Goal: Task Accomplishment & Management: Complete application form

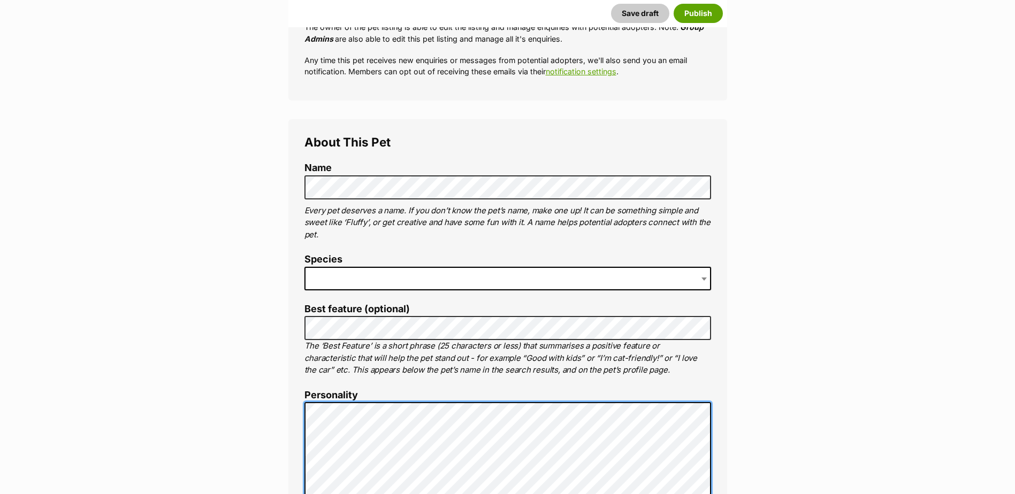
scroll to position [266, 0]
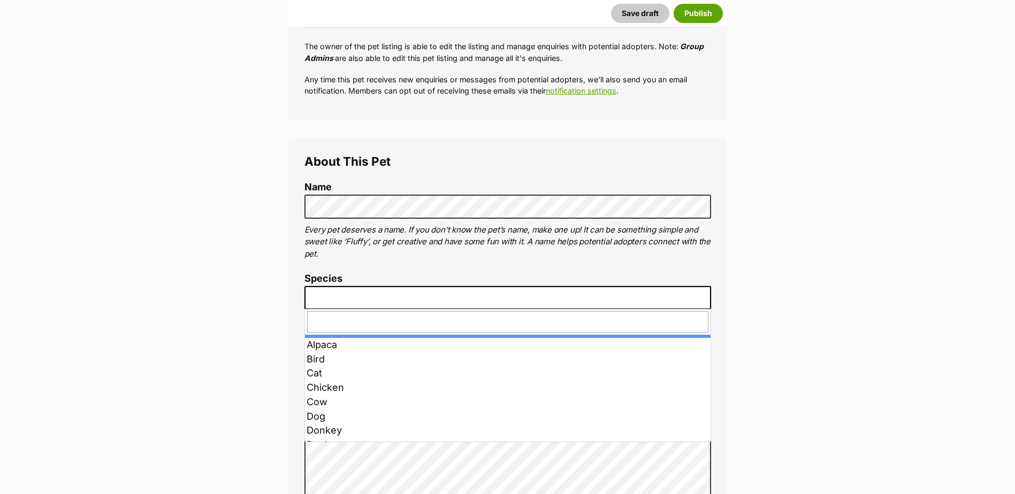
click at [373, 301] on span at bounding box center [507, 298] width 407 height 24
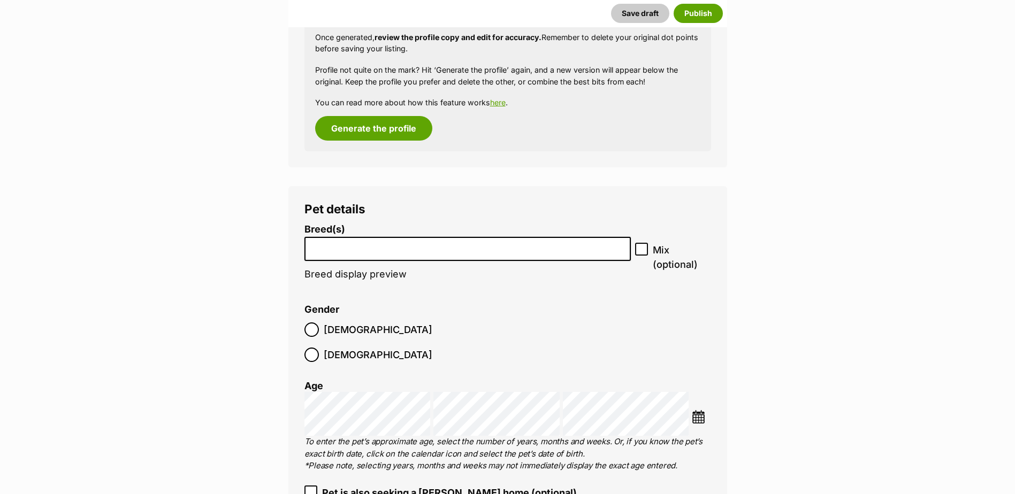
scroll to position [1336, 0]
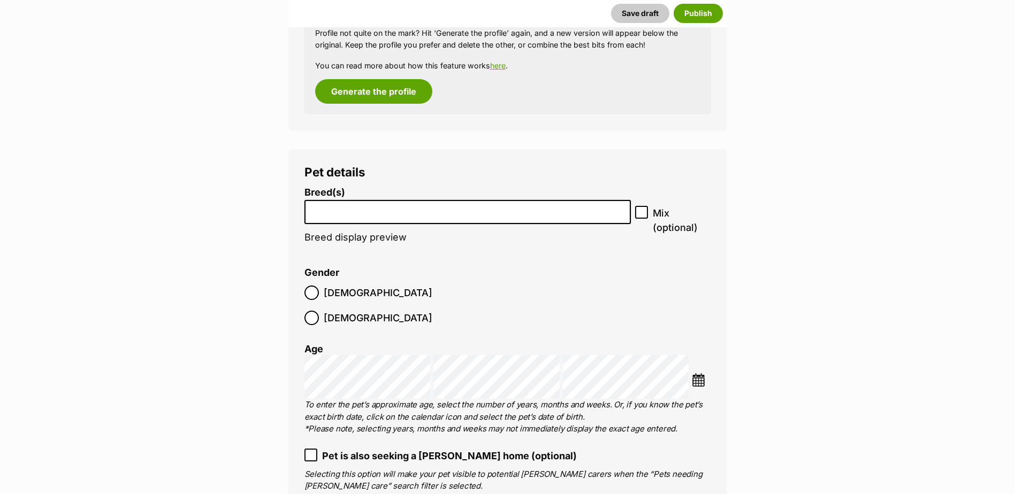
click at [387, 219] on li at bounding box center [467, 212] width 319 height 22
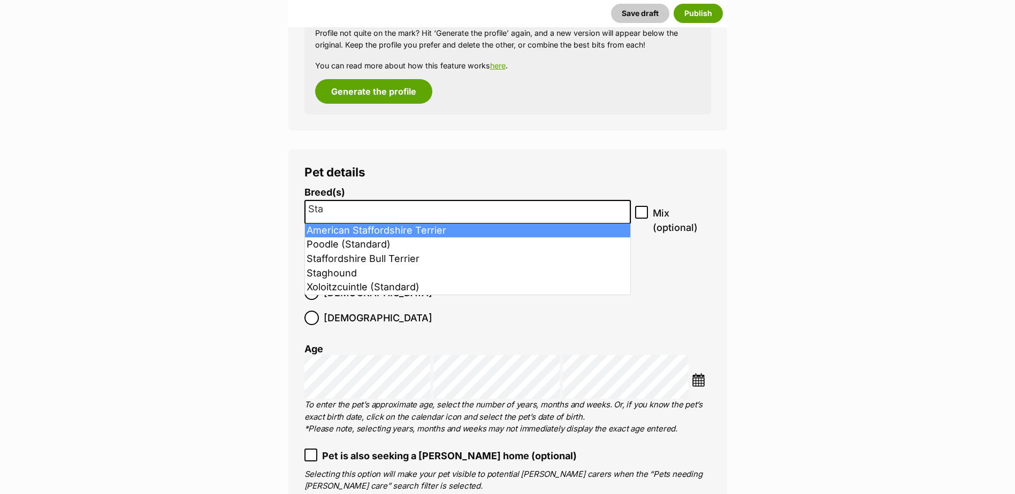
type input "Sta"
select select "9"
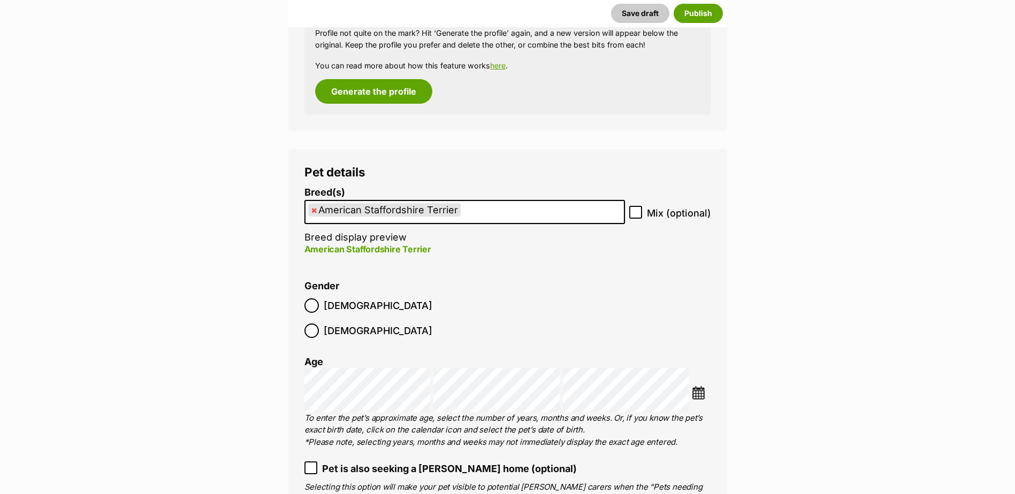
click at [701, 386] on img at bounding box center [698, 392] width 13 height 13
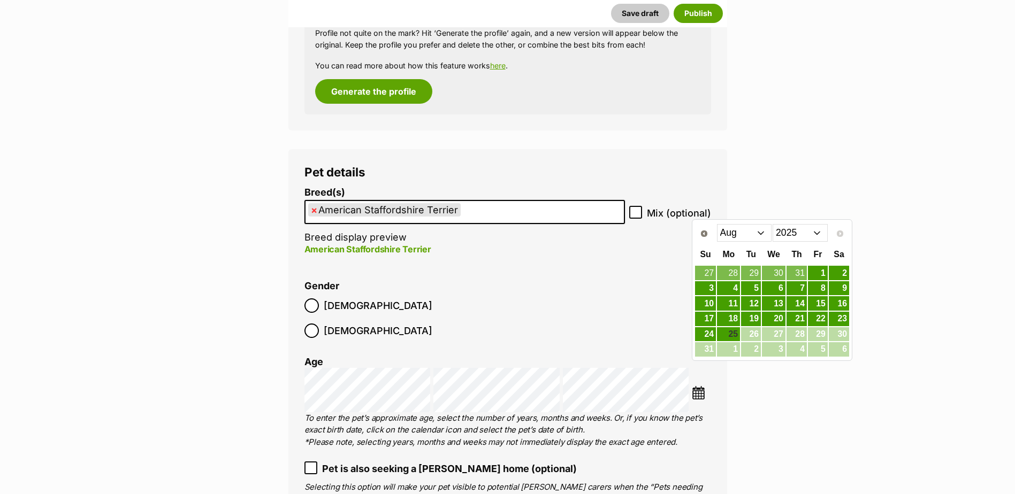
click at [791, 239] on select "2015 2016 2017 2018 2019 2020 2021 2022 2023 2024 2025" at bounding box center [800, 232] width 55 height 17
click at [747, 234] on select "Jan Feb Mar Apr May Jun Jul Aug Sep Oct Nov Dec" at bounding box center [744, 232] width 55 height 17
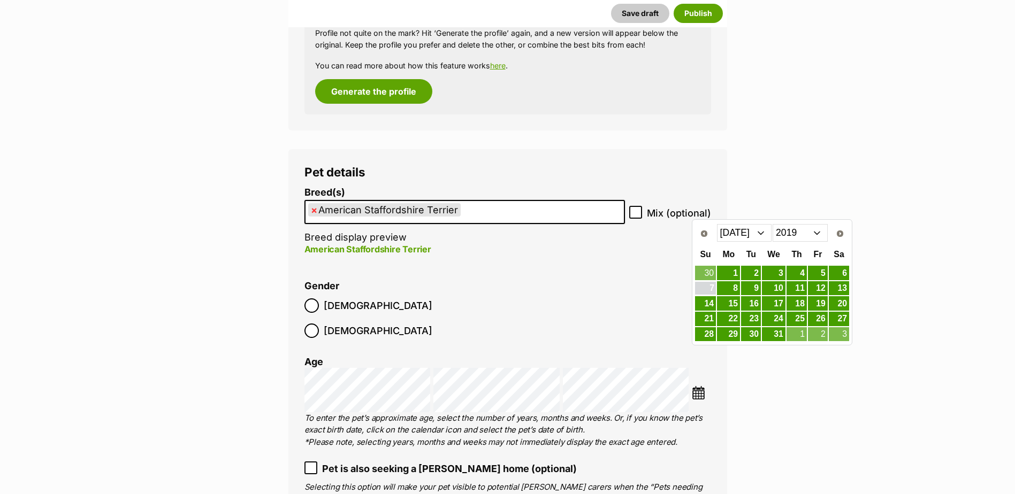
click at [711, 288] on link "7" at bounding box center [705, 288] width 21 height 13
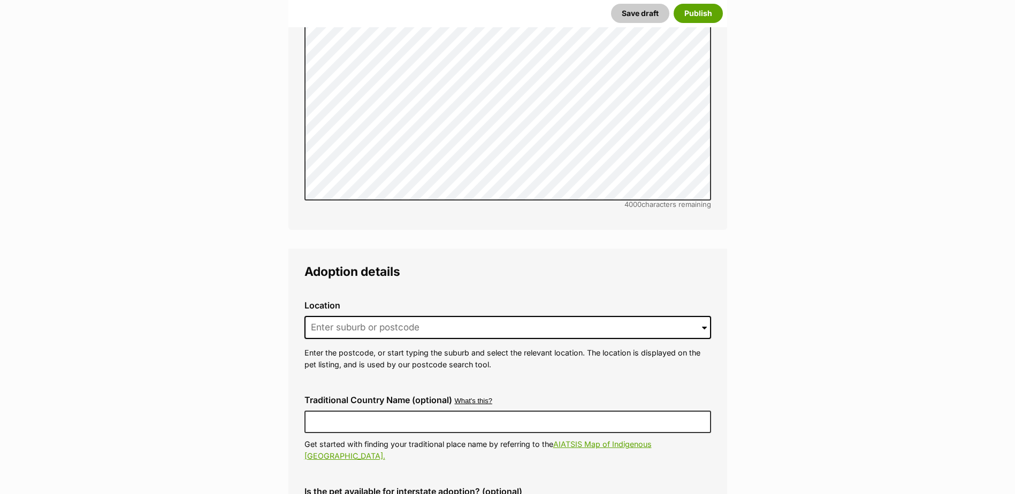
scroll to position [2513, 0]
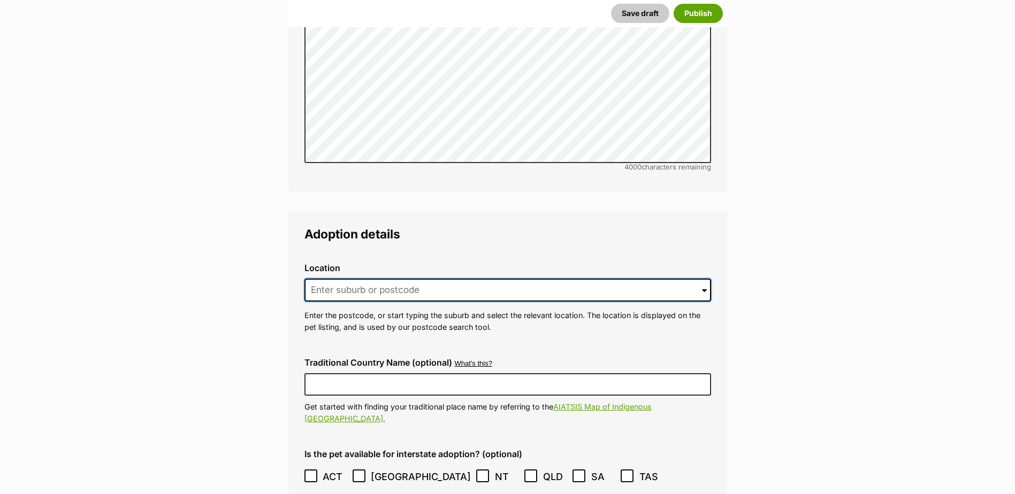
click at [368, 279] on input at bounding box center [507, 291] width 407 height 24
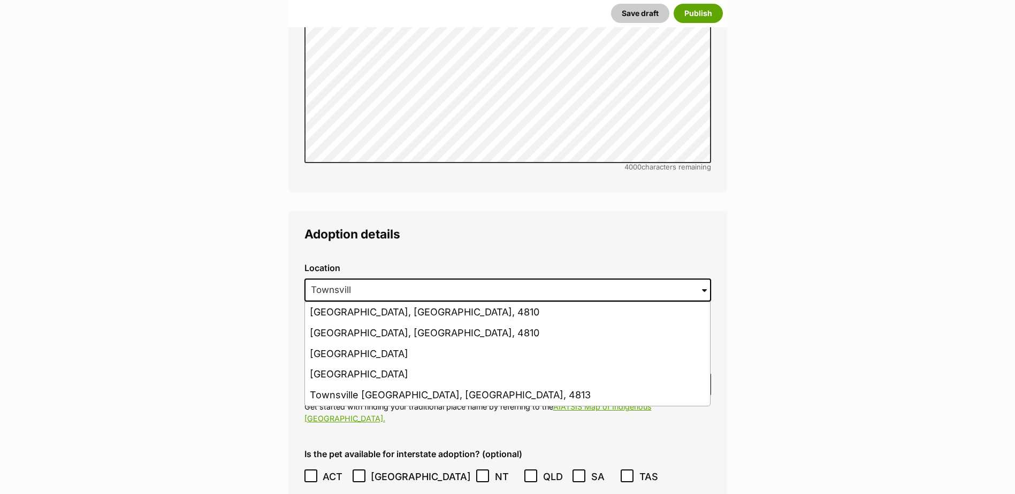
click at [402, 323] on li "Townsville, Queensland, 4810" at bounding box center [507, 333] width 405 height 21
type input "Townsville, Queensland, 4810"
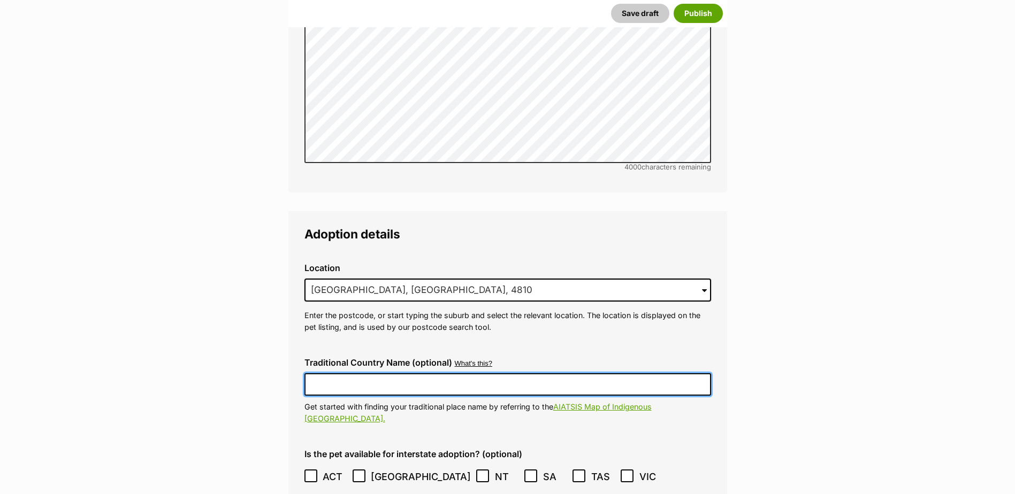
click at [376, 373] on input "Traditional Country Name (optional)" at bounding box center [507, 384] width 407 height 22
type input "Australia"
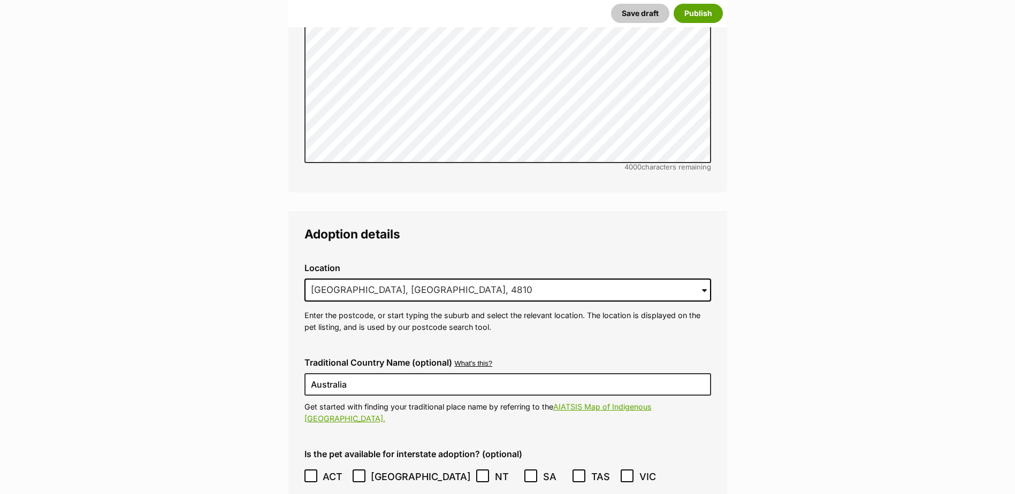
type input "BIN005204403508"
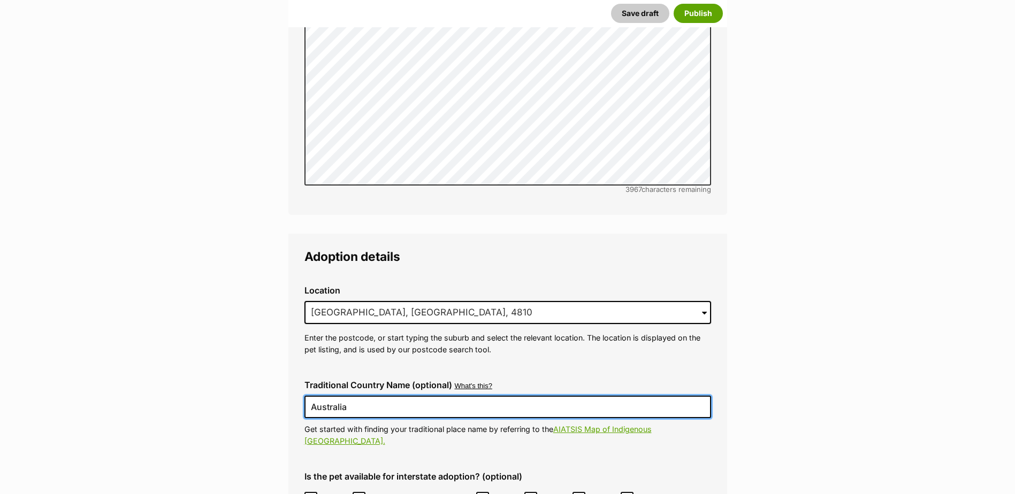
scroll to position [2633, 0]
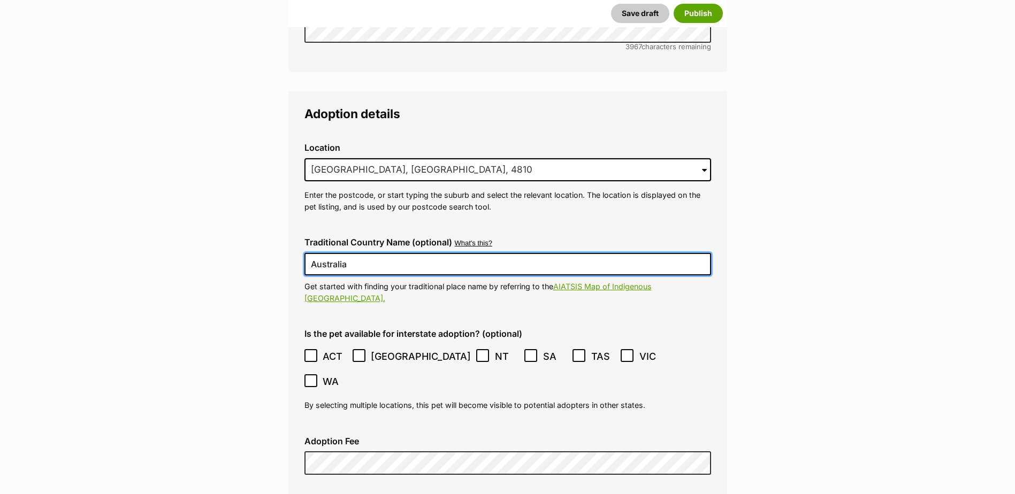
click at [310, 352] on icon at bounding box center [310, 355] width 7 height 7
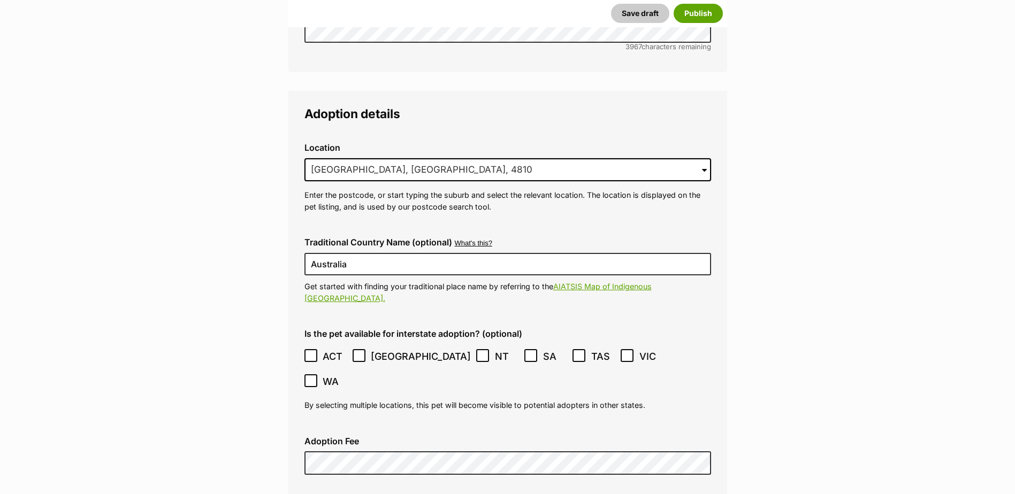
click at [358, 354] on icon at bounding box center [359, 356] width 6 height 5
click at [575, 352] on icon at bounding box center [578, 355] width 7 height 7
click at [624, 354] on icon at bounding box center [627, 356] width 6 height 5
click at [315, 377] on icon at bounding box center [310, 380] width 7 height 7
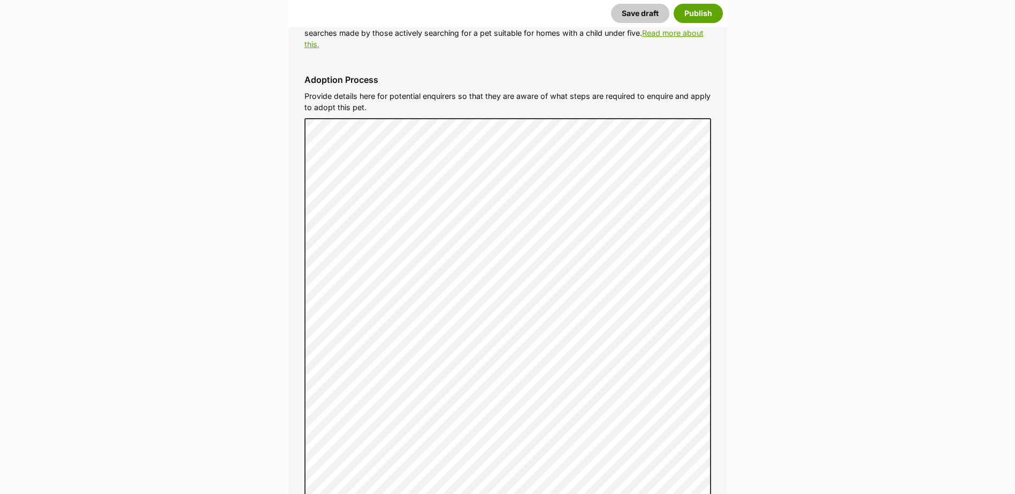
scroll to position [3596, 0]
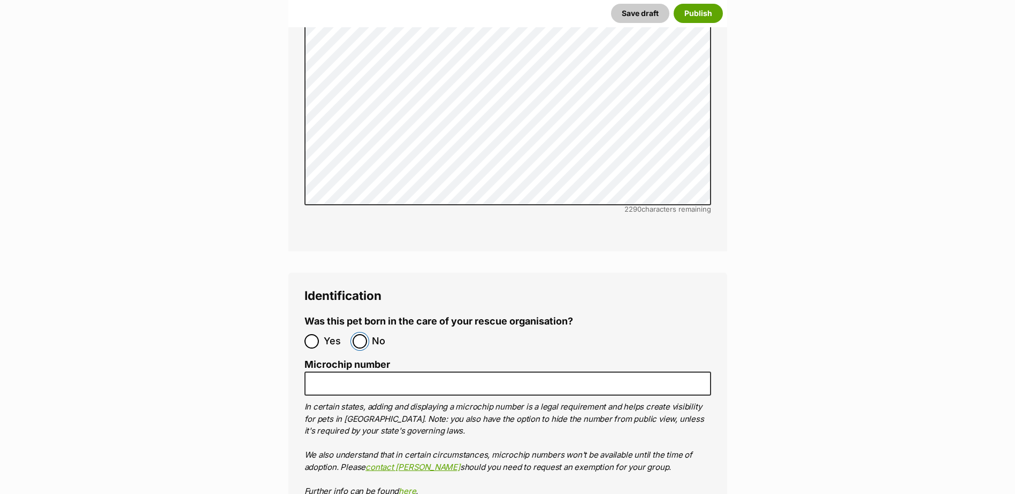
click at [361, 334] on input "No" at bounding box center [360, 341] width 14 height 14
radio input "true"
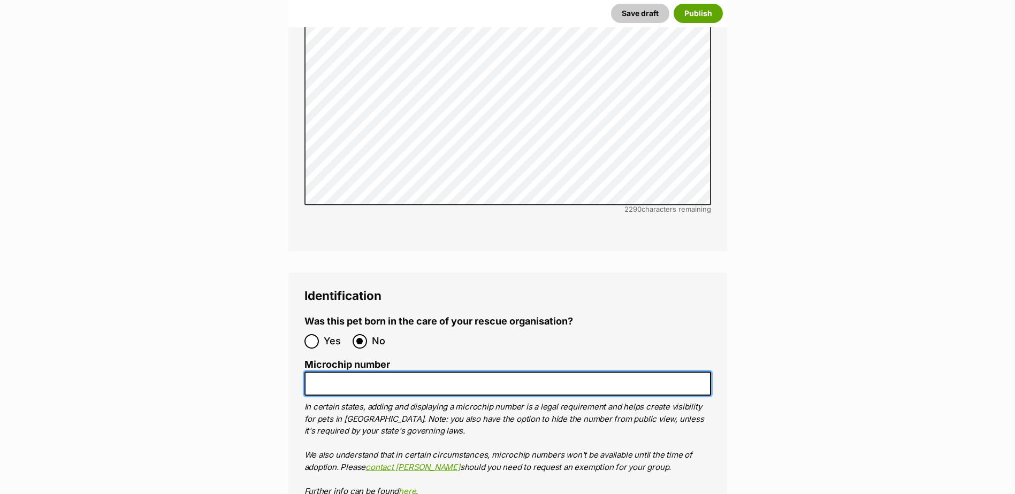
click at [348, 372] on input "Microchip number" at bounding box center [507, 384] width 407 height 24
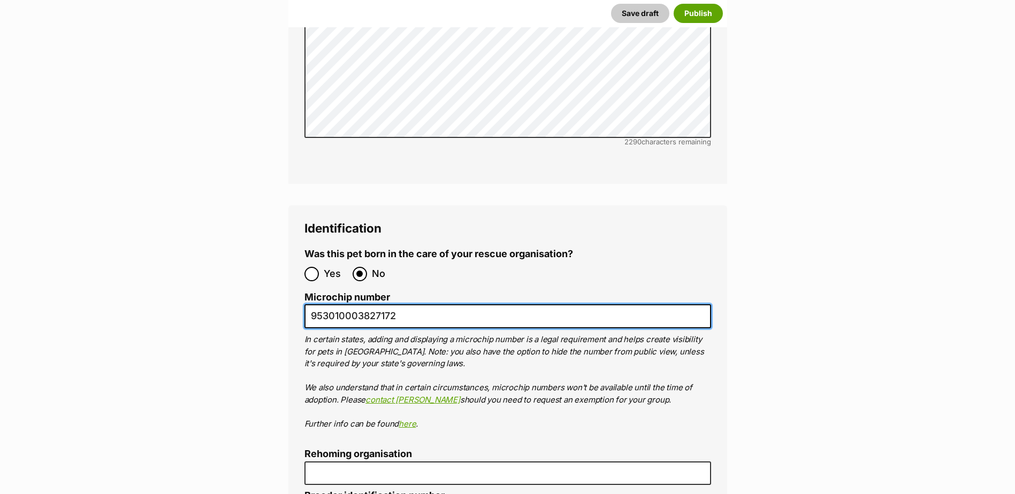
scroll to position [3703, 0]
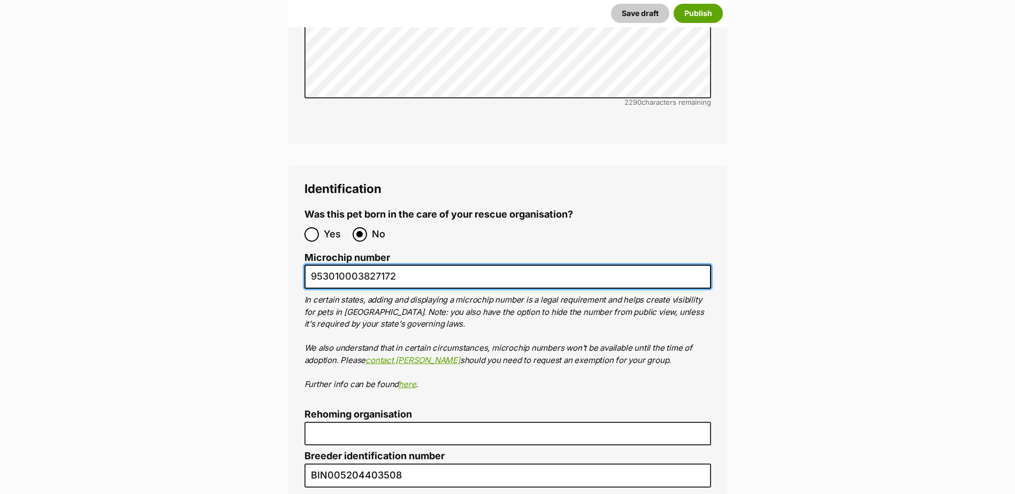
type input "953010003827172"
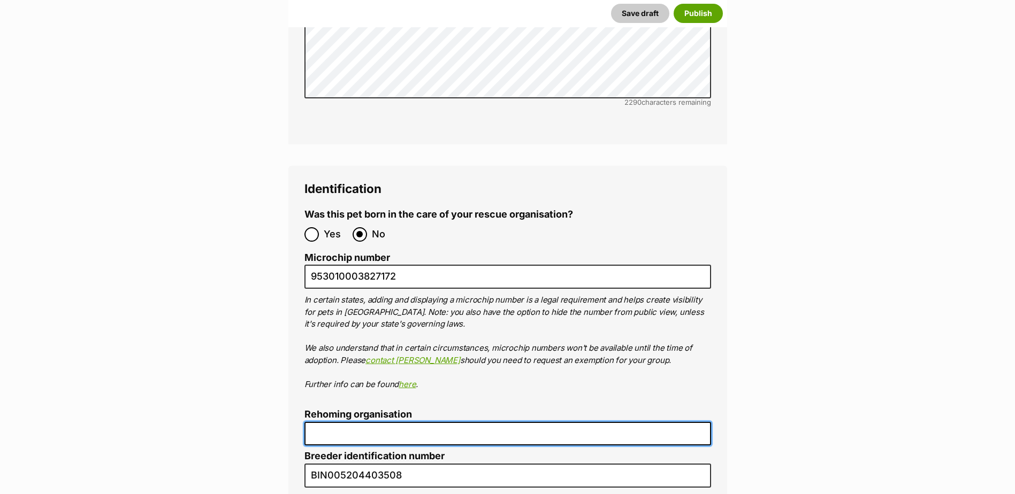
click at [381, 422] on input "Rehoming organisation" at bounding box center [507, 434] width 407 height 24
type input "Cairns Animal Rescue"
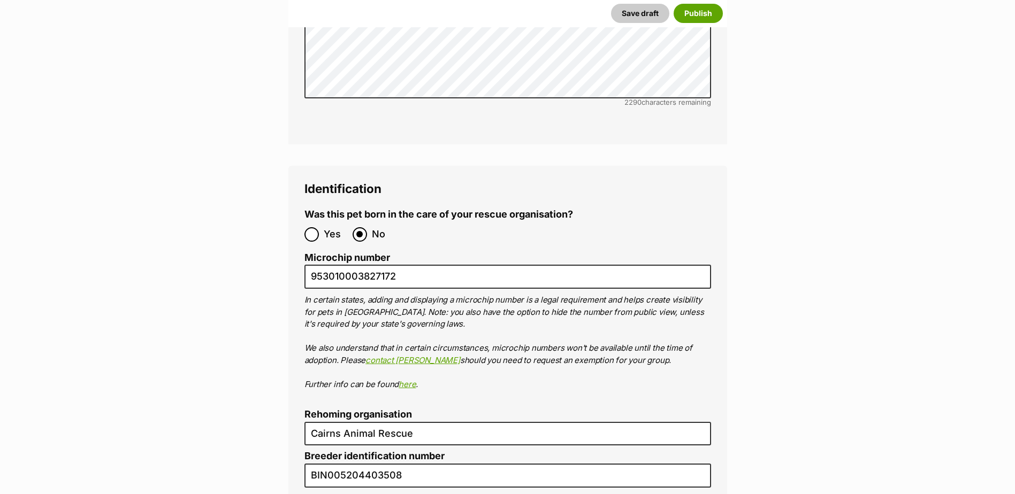
type input "RE116878"
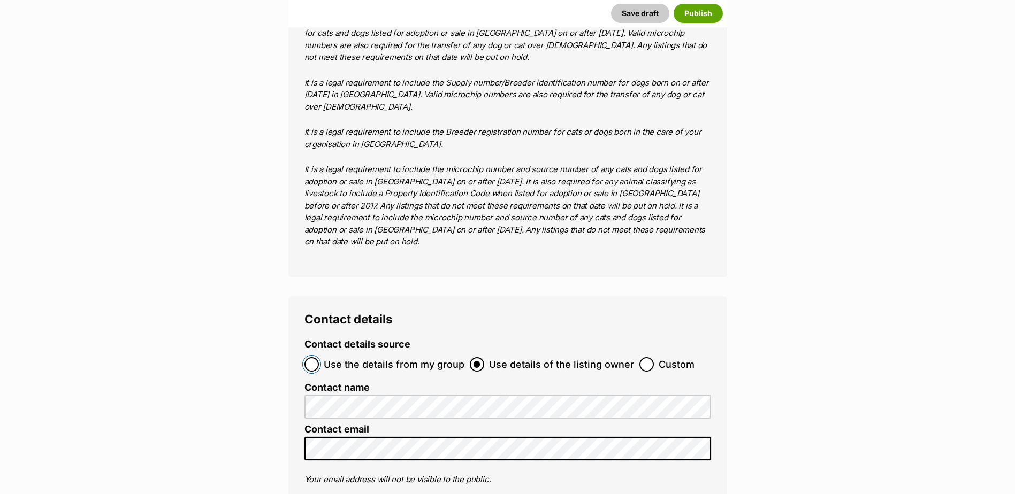
click at [315, 357] on input "Use the details from my group" at bounding box center [311, 364] width 14 height 14
radio input "true"
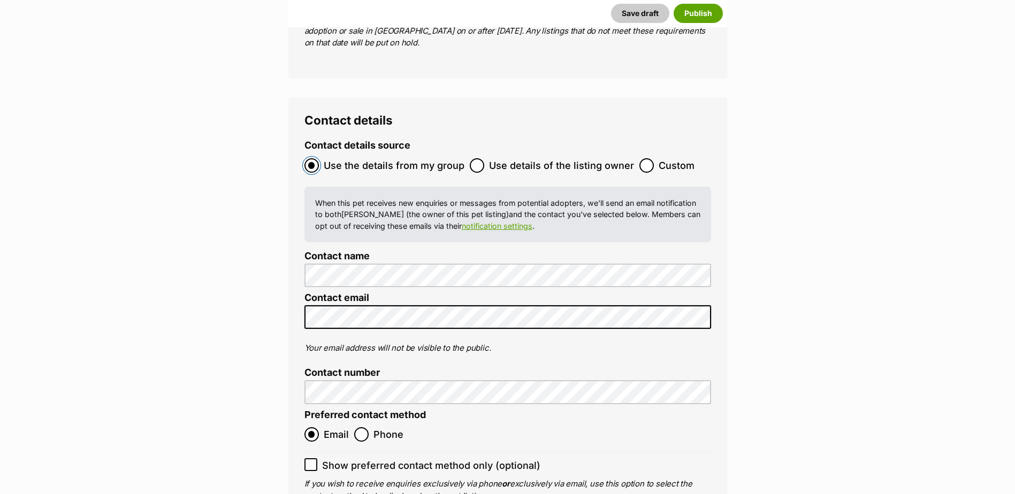
scroll to position [4613, 0]
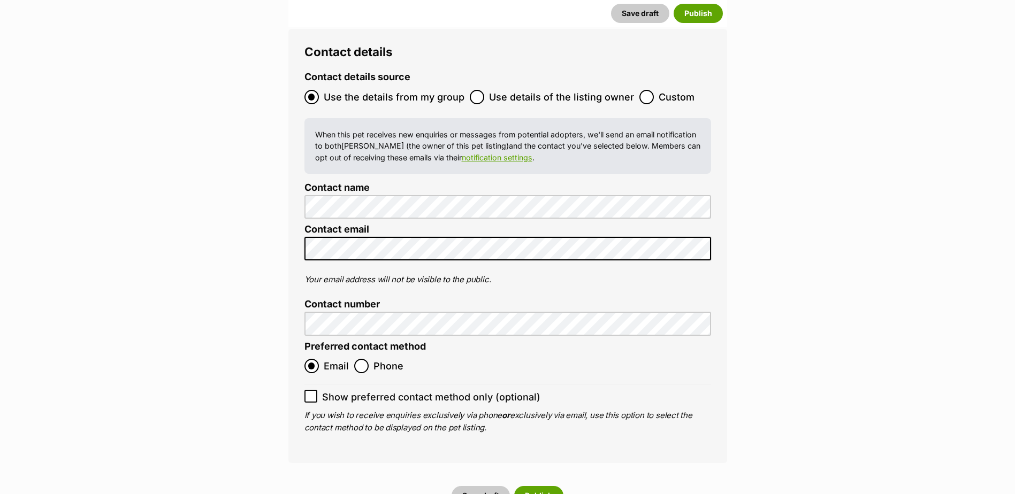
click at [310, 393] on icon at bounding box center [310, 396] width 7 height 7
click at [310, 390] on input "Show preferred contact method only (optional)" at bounding box center [310, 396] width 13 height 13
checkbox input "true"
click at [540, 486] on button "Publish" at bounding box center [538, 495] width 49 height 19
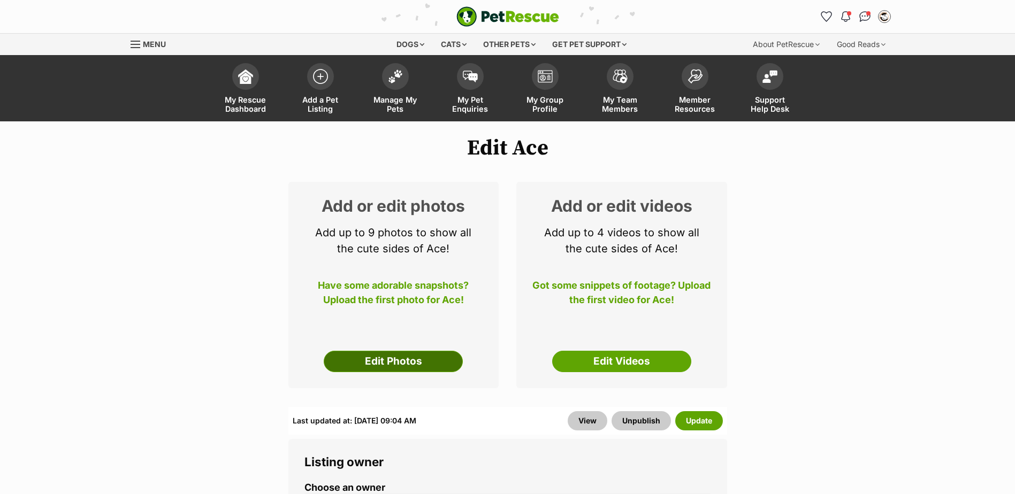
click at [403, 368] on link "Edit Photos" at bounding box center [393, 361] width 139 height 21
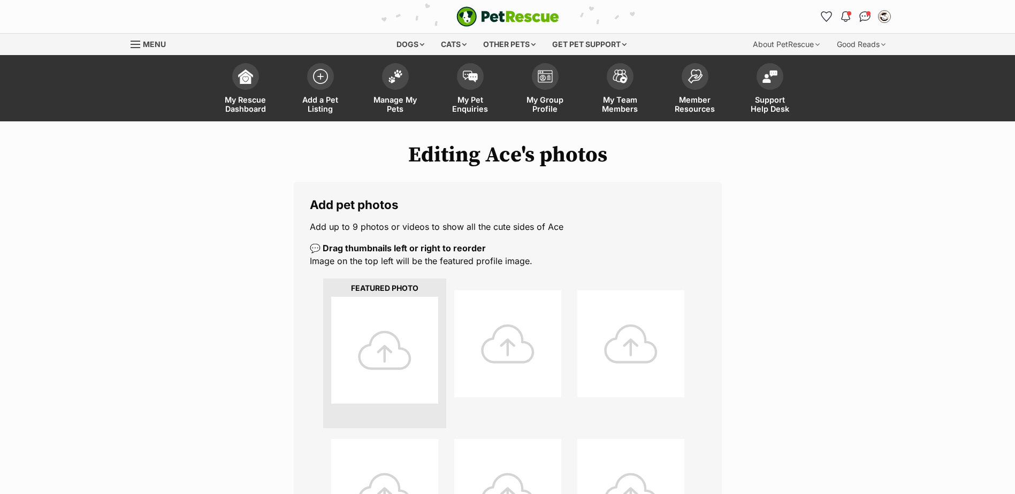
click at [387, 361] on div at bounding box center [384, 350] width 107 height 107
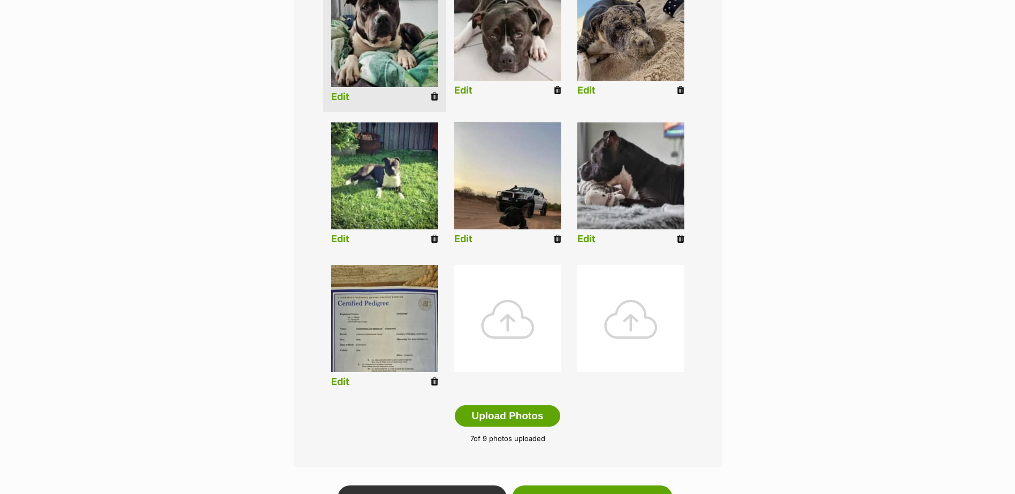
scroll to position [374, 0]
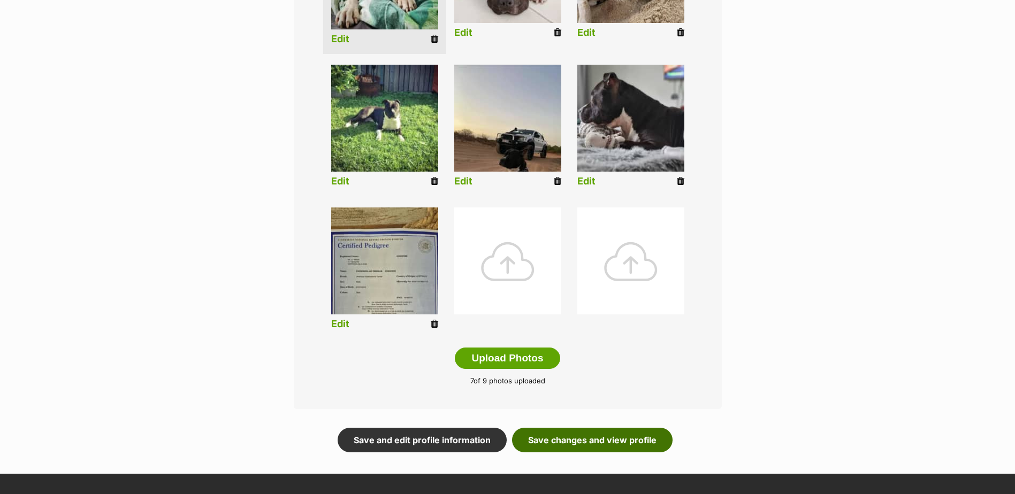
click at [628, 439] on link "Save changes and view profile" at bounding box center [592, 440] width 160 height 25
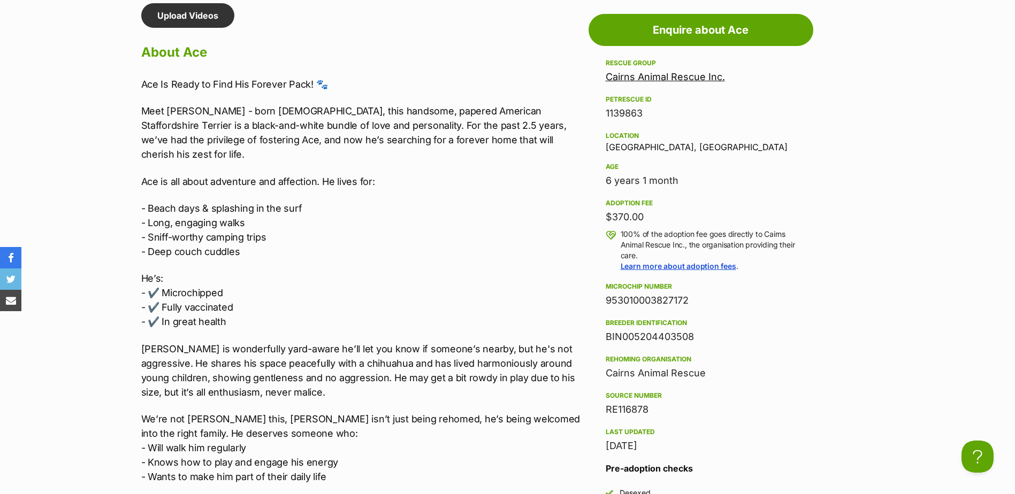
scroll to position [963, 0]
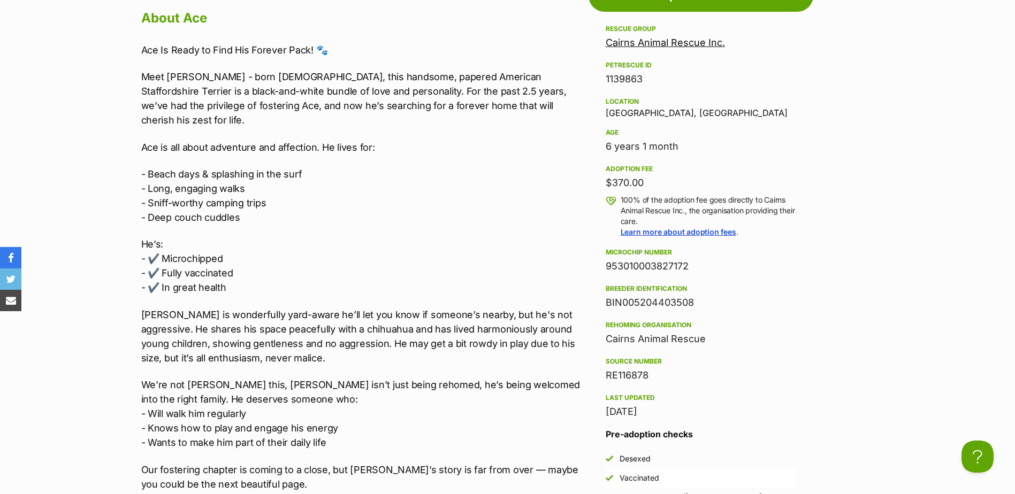
drag, startPoint x: 690, startPoint y: 267, endPoint x: 607, endPoint y: 269, distance: 82.9
click at [607, 269] on div "953010003827172" at bounding box center [701, 266] width 190 height 15
drag, startPoint x: 607, startPoint y: 269, endPoint x: 614, endPoint y: 269, distance: 7.0
copy div "953010003827172"
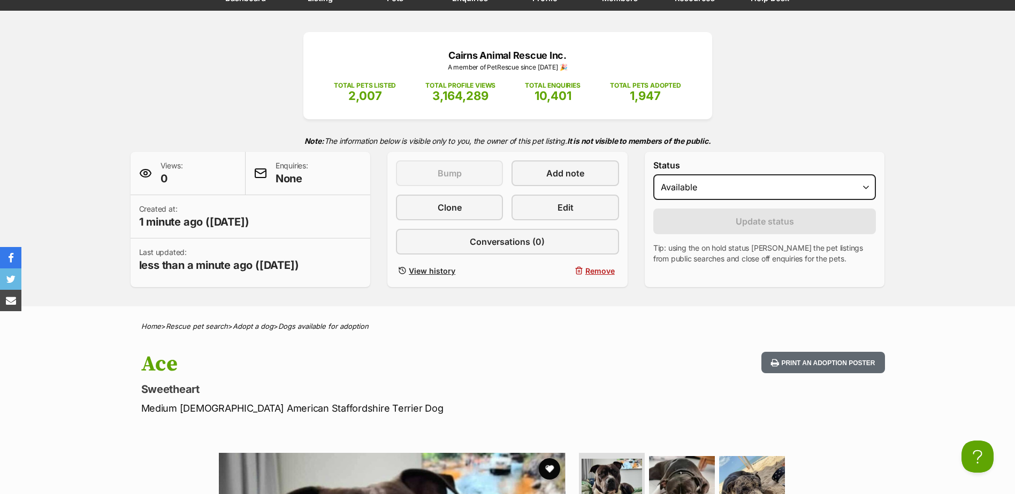
scroll to position [0, 0]
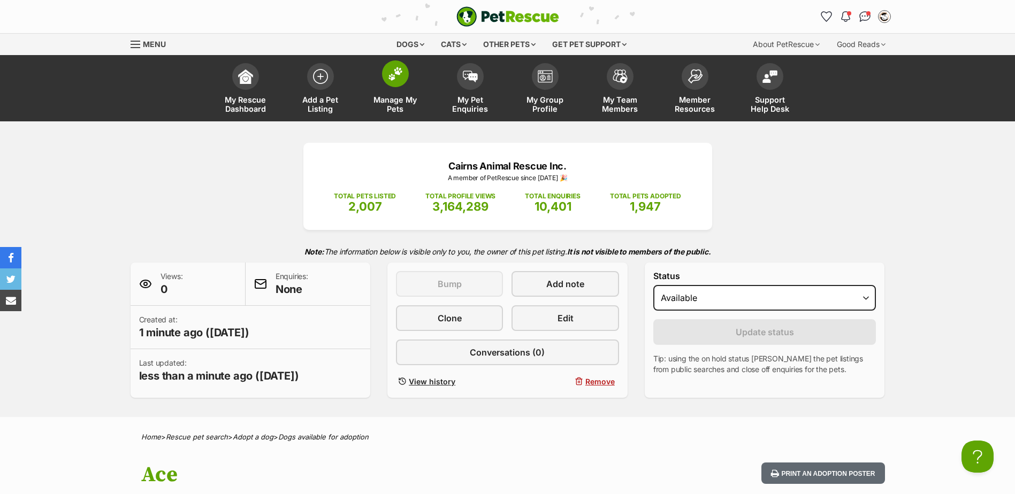
click at [396, 87] on link "Manage My Pets" at bounding box center [395, 90] width 75 height 64
